Goal: Task Accomplishment & Management: Manage account settings

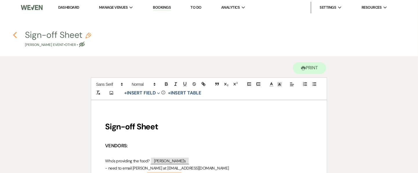
click at [15, 34] on use "button" at bounding box center [15, 35] width 4 height 6
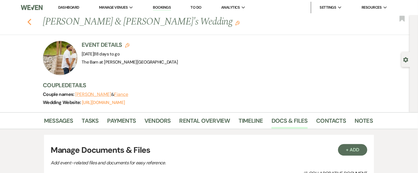
click at [32, 25] on icon "Previous" at bounding box center [29, 22] width 4 height 7
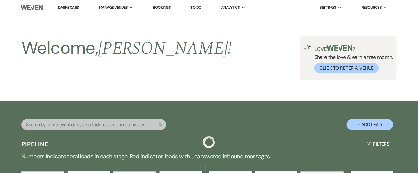
scroll to position [315, 0]
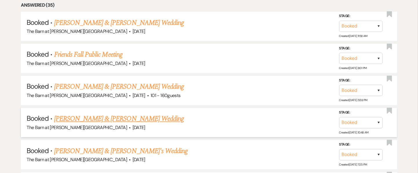
click at [91, 116] on link "[PERSON_NAME] & [PERSON_NAME] Wedding" at bounding box center [119, 119] width 130 height 10
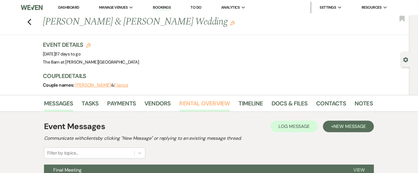
click at [194, 102] on link "Rental Overview" at bounding box center [205, 105] width 51 height 13
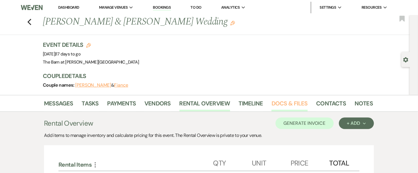
click at [284, 105] on link "Docs & Files" at bounding box center [290, 105] width 36 height 13
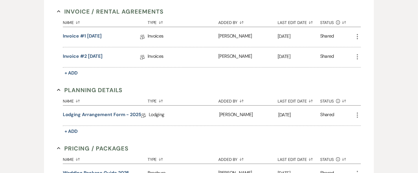
scroll to position [97, 0]
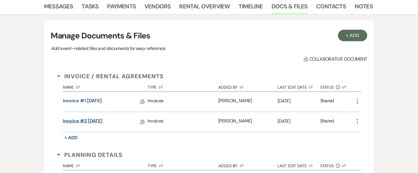
click at [93, 122] on link "Invoice #2 [DATE]" at bounding box center [83, 122] width 40 height 9
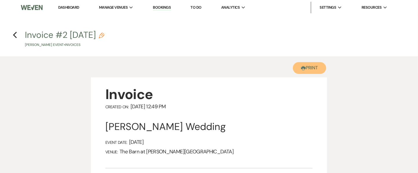
click at [320, 67] on button "Printer Print" at bounding box center [309, 68] width 33 height 12
click at [14, 35] on use "button" at bounding box center [15, 35] width 4 height 6
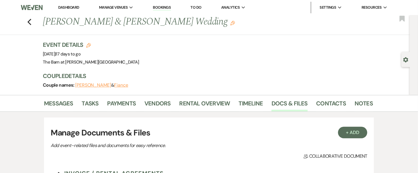
scroll to position [97, 0]
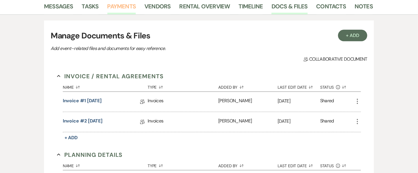
click at [109, 7] on link "Payments" at bounding box center [121, 8] width 29 height 13
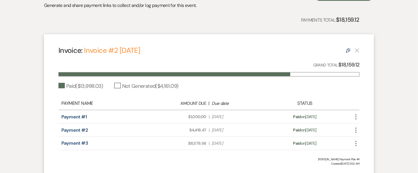
scroll to position [65, 0]
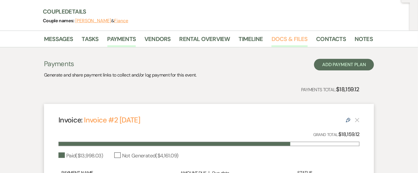
click at [284, 41] on link "Docs & Files" at bounding box center [290, 40] width 36 height 13
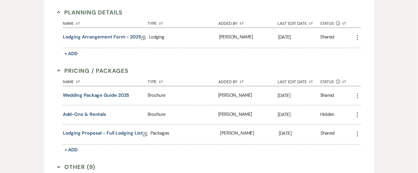
scroll to position [296, 0]
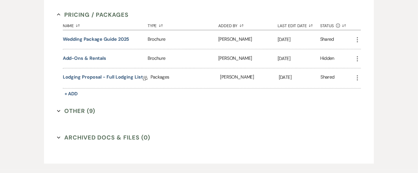
click at [76, 109] on button "Other (9) Expand" at bounding box center [76, 111] width 39 height 9
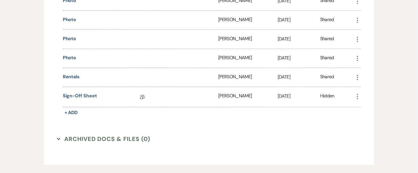
scroll to position [489, 0]
click at [81, 95] on link "Sign-off Sheet" at bounding box center [80, 97] width 34 height 9
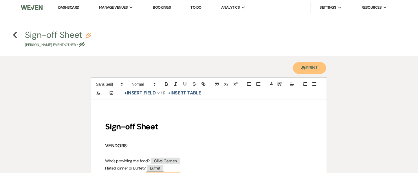
click at [313, 70] on button "Printer Print" at bounding box center [309, 68] width 33 height 12
click at [15, 36] on use "button" at bounding box center [15, 35] width 4 height 6
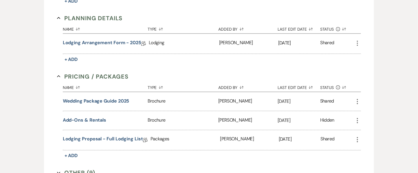
scroll to position [97, 0]
